Goal: Transaction & Acquisition: Purchase product/service

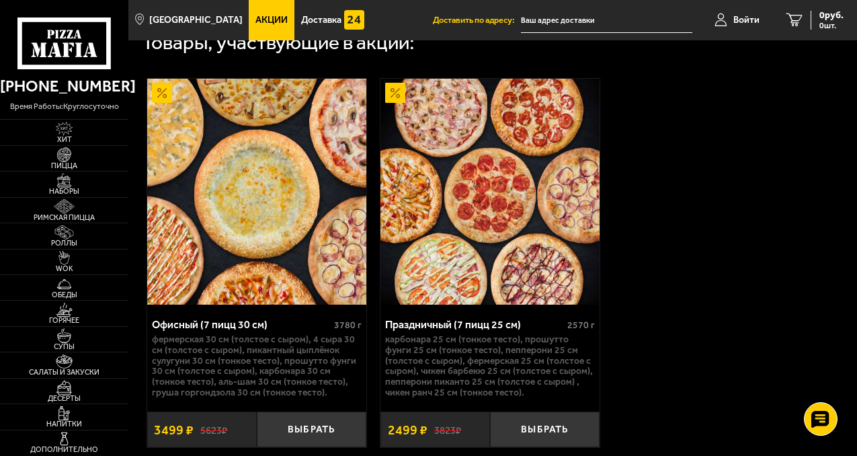
scroll to position [557, 0]
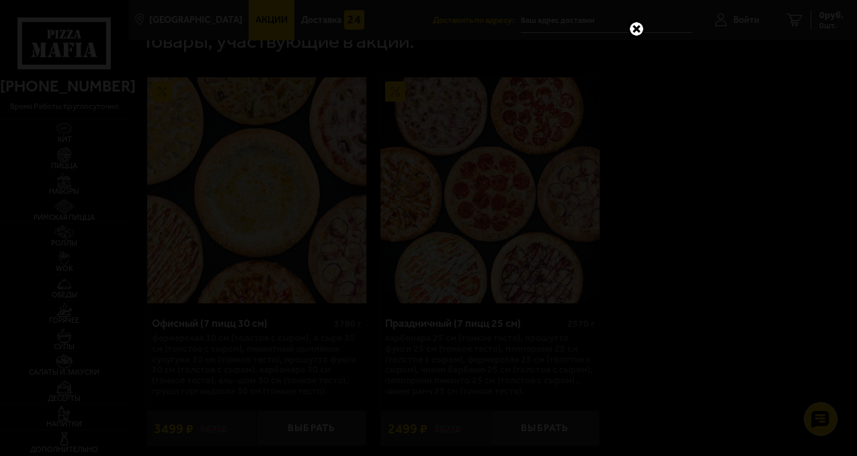
click at [381, 31] on link at bounding box center [636, 28] width 17 height 17
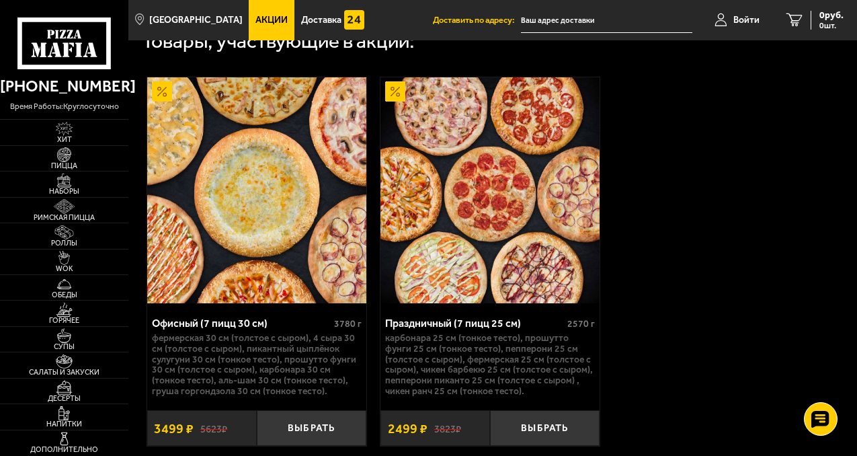
click at [255, 21] on span "Акции" at bounding box center [271, 19] width 32 height 9
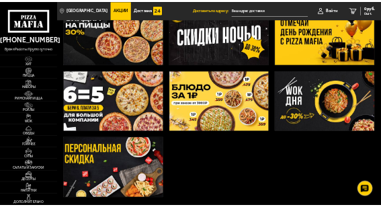
scroll to position [259, 0]
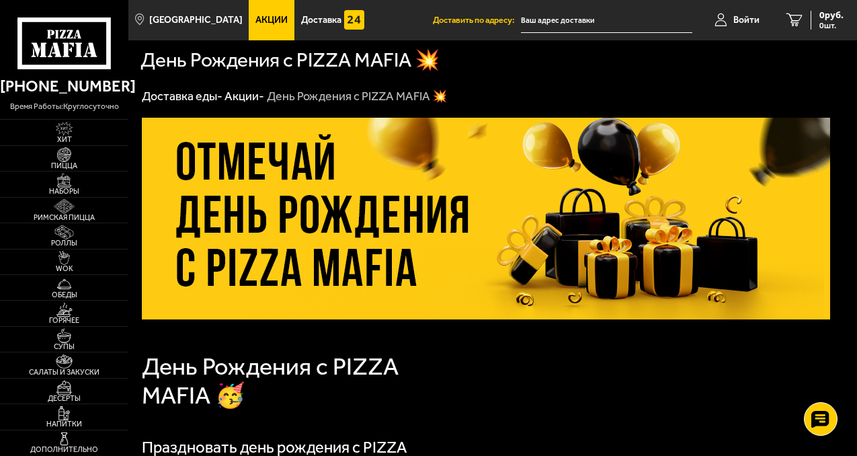
click at [264, 29] on link "Акции" at bounding box center [272, 20] width 46 height 40
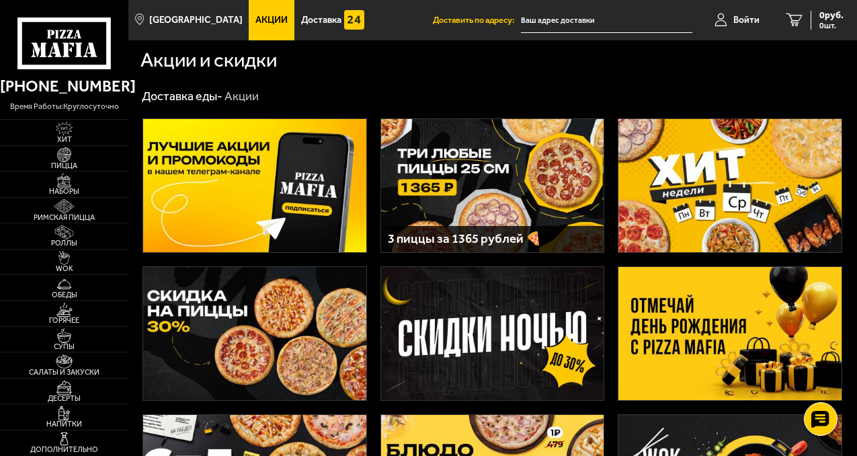
click at [482, 179] on img at bounding box center [492, 185] width 223 height 133
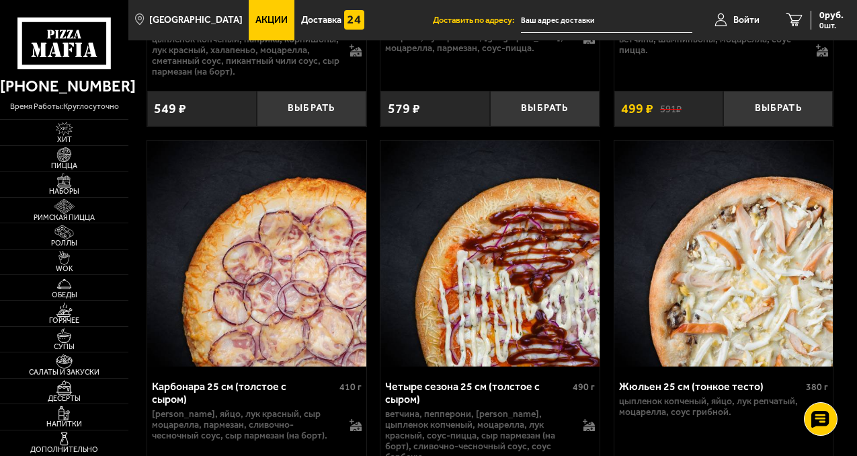
scroll to position [4848, 0]
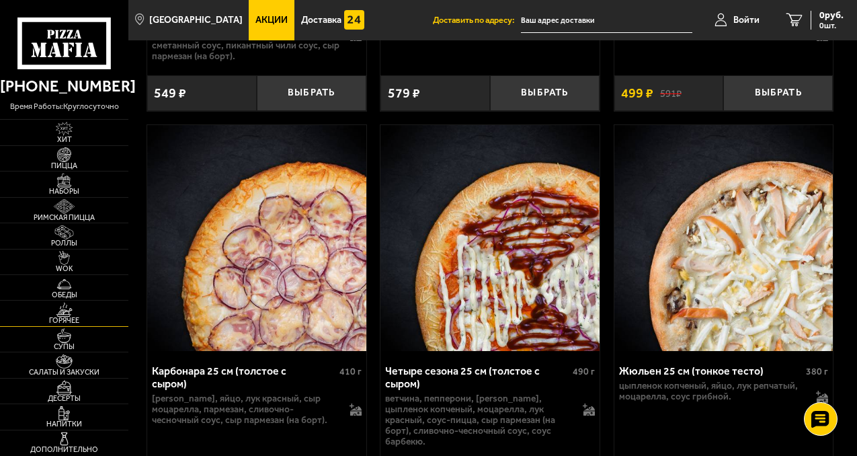
click at [67, 309] on img at bounding box center [64, 310] width 34 height 14
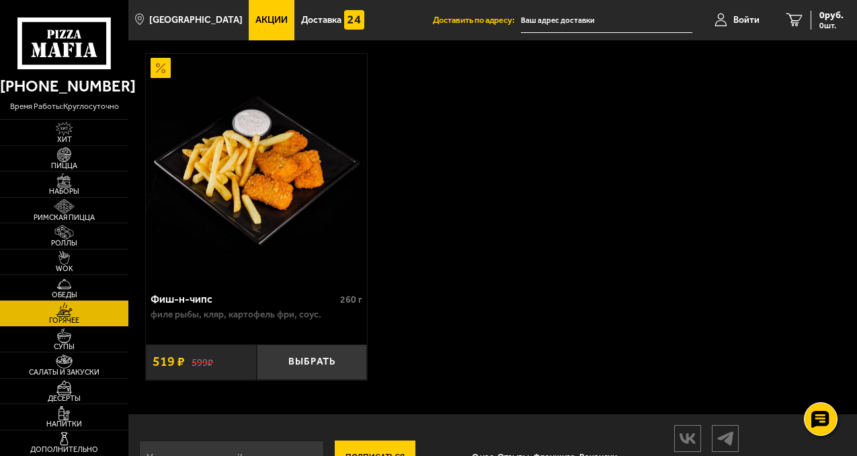
scroll to position [1967, 0]
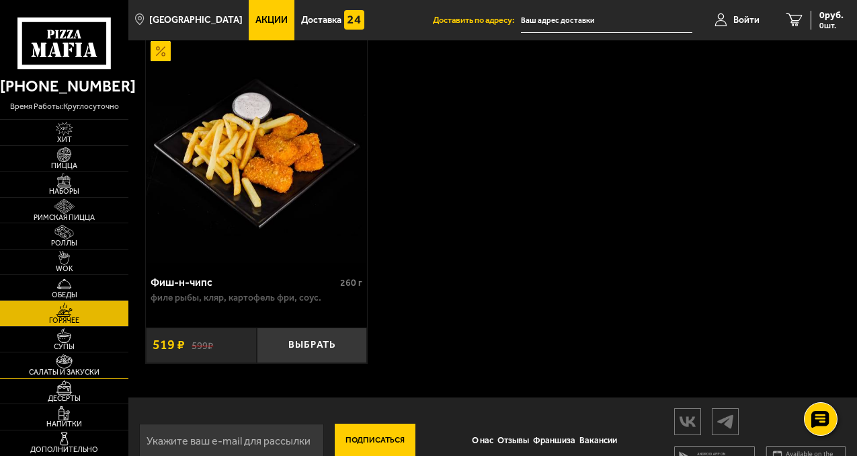
click at [73, 363] on img at bounding box center [64, 361] width 34 height 14
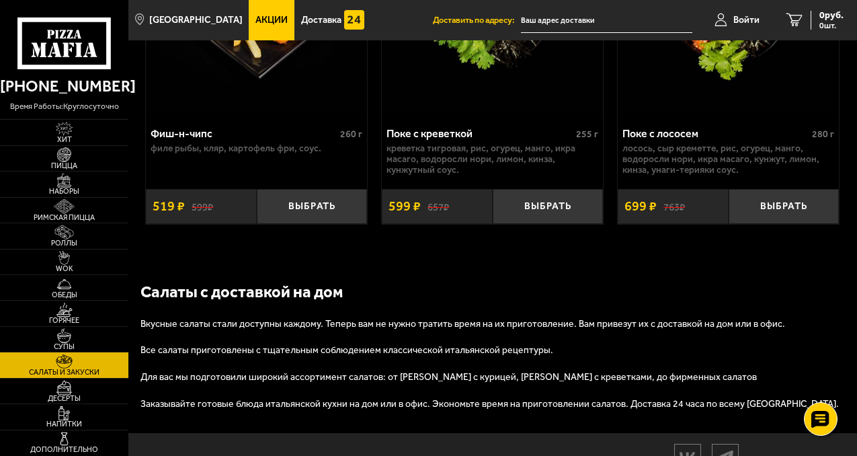
scroll to position [1853, 0]
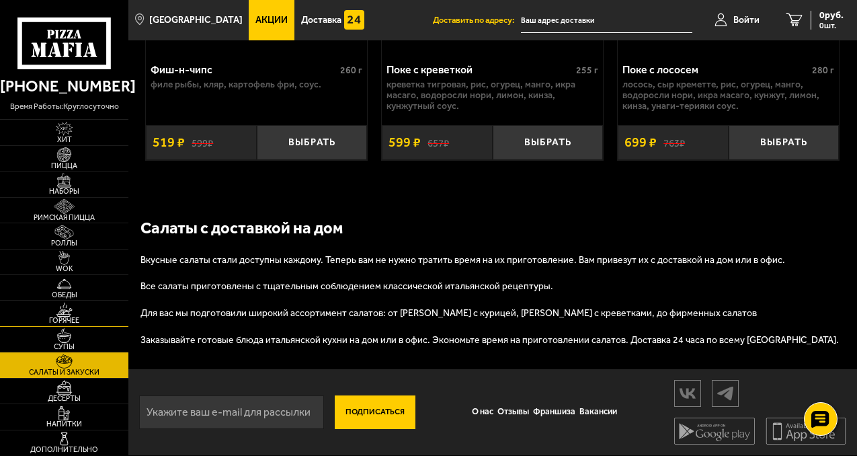
click at [64, 320] on span "Горячее" at bounding box center [64, 320] width 128 height 7
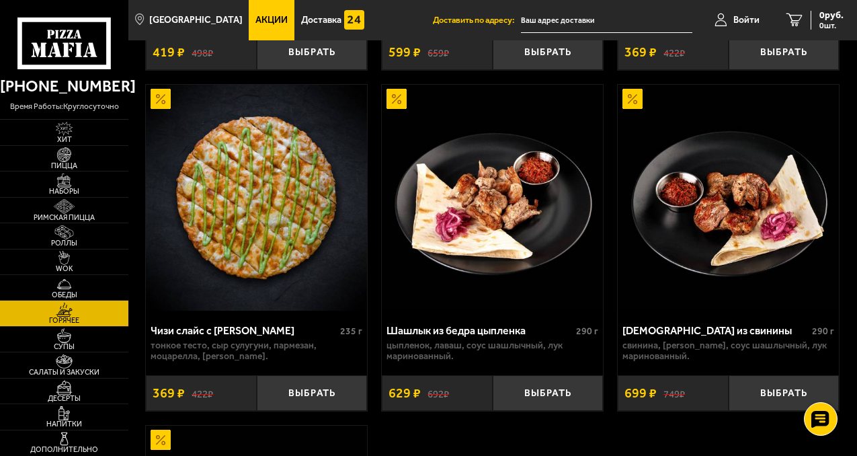
scroll to position [1579, 0]
